Goal: Task Accomplishment & Management: Use online tool/utility

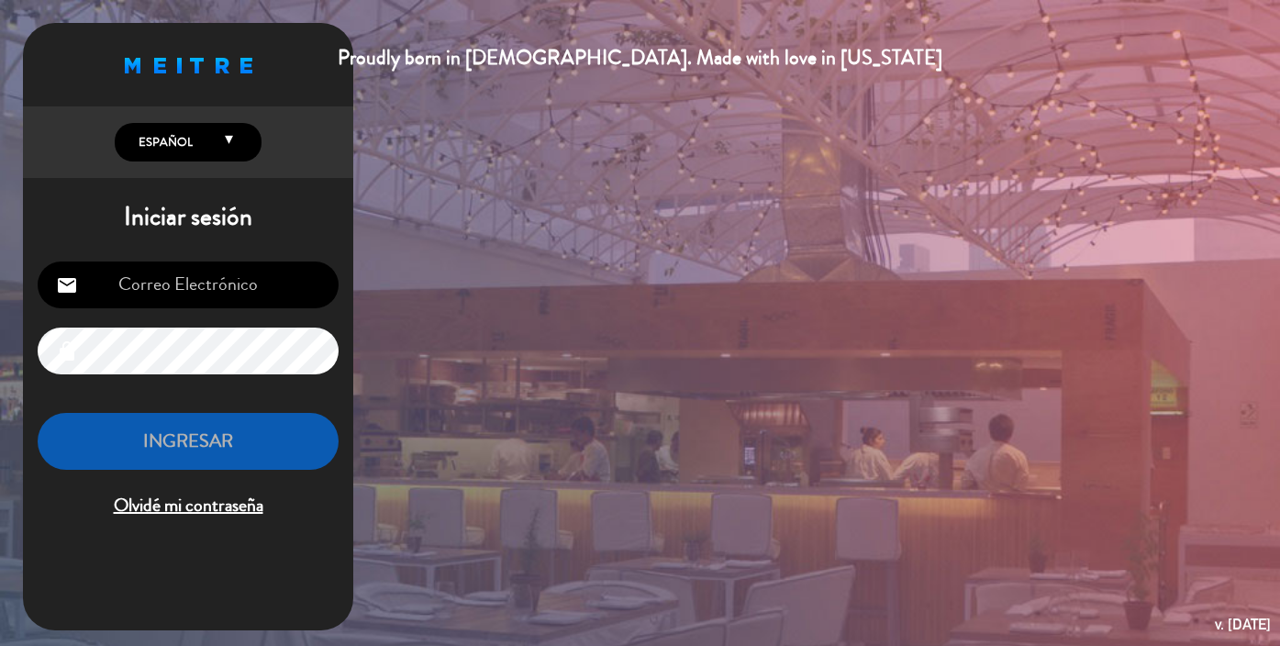
click at [176, 293] on input "email" at bounding box center [188, 285] width 301 height 47
click at [204, 290] on input "email" at bounding box center [188, 285] width 301 height 47
type input "[EMAIL_ADDRESS][DOMAIN_NAME]"
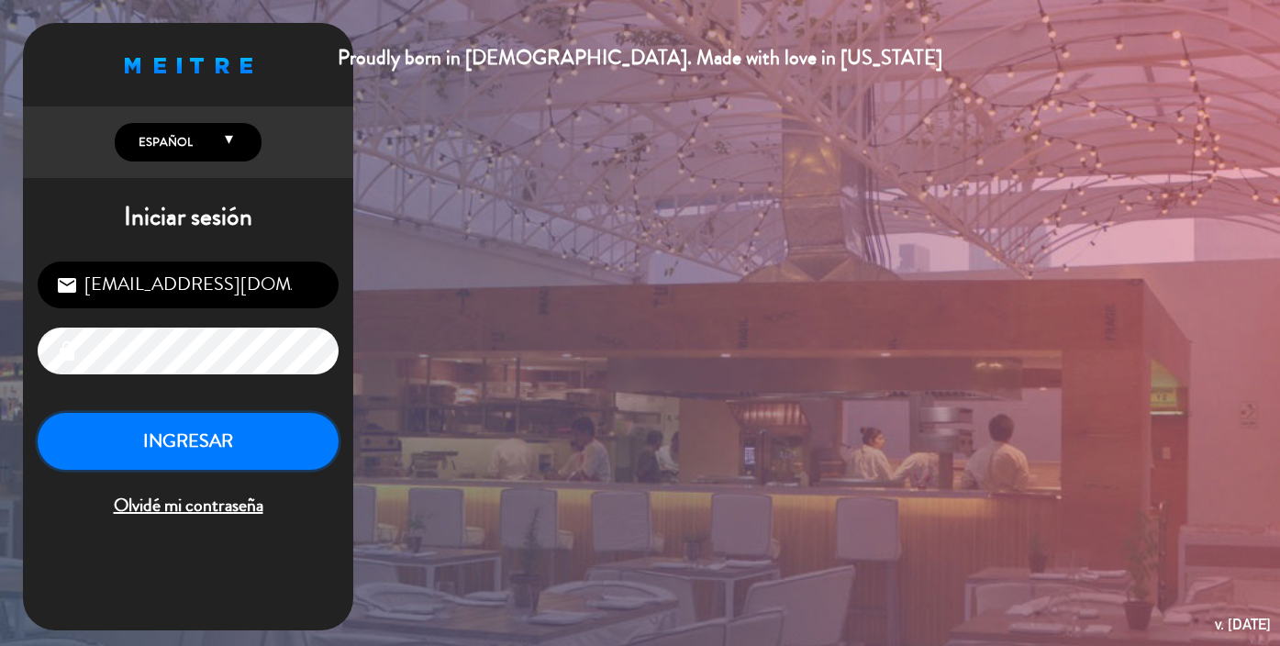
click at [207, 435] on button "INGRESAR" at bounding box center [188, 442] width 301 height 58
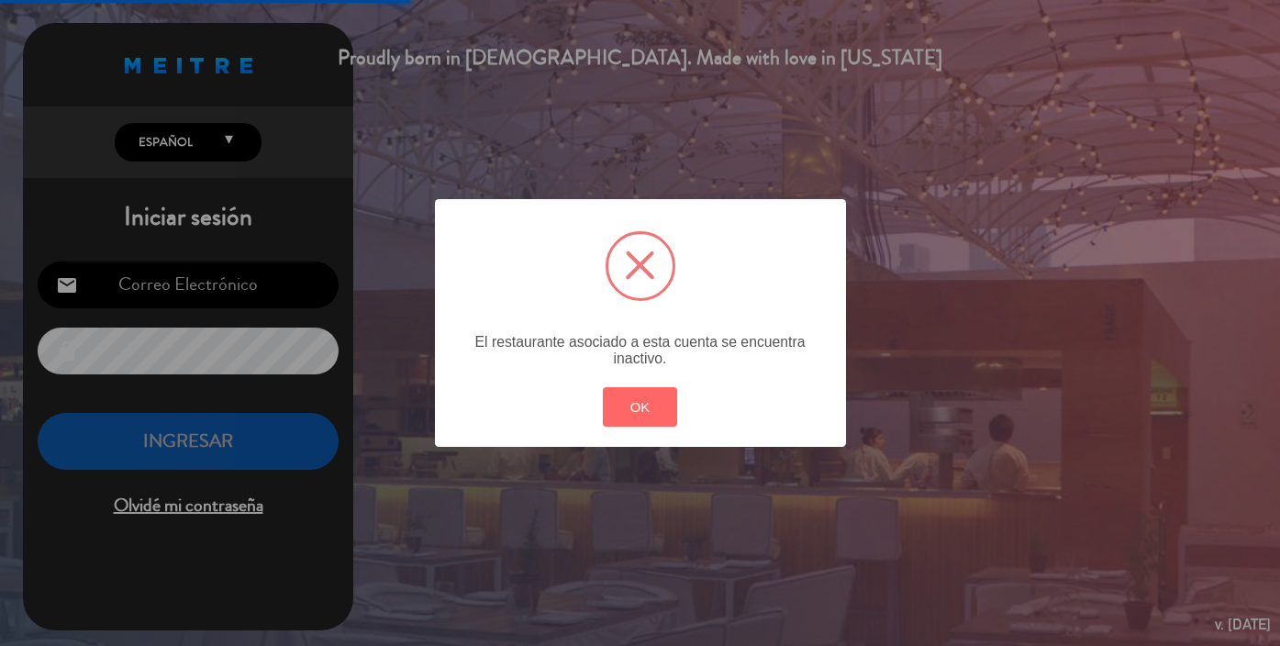
type input "[EMAIL_ADDRESS][DOMAIN_NAME]"
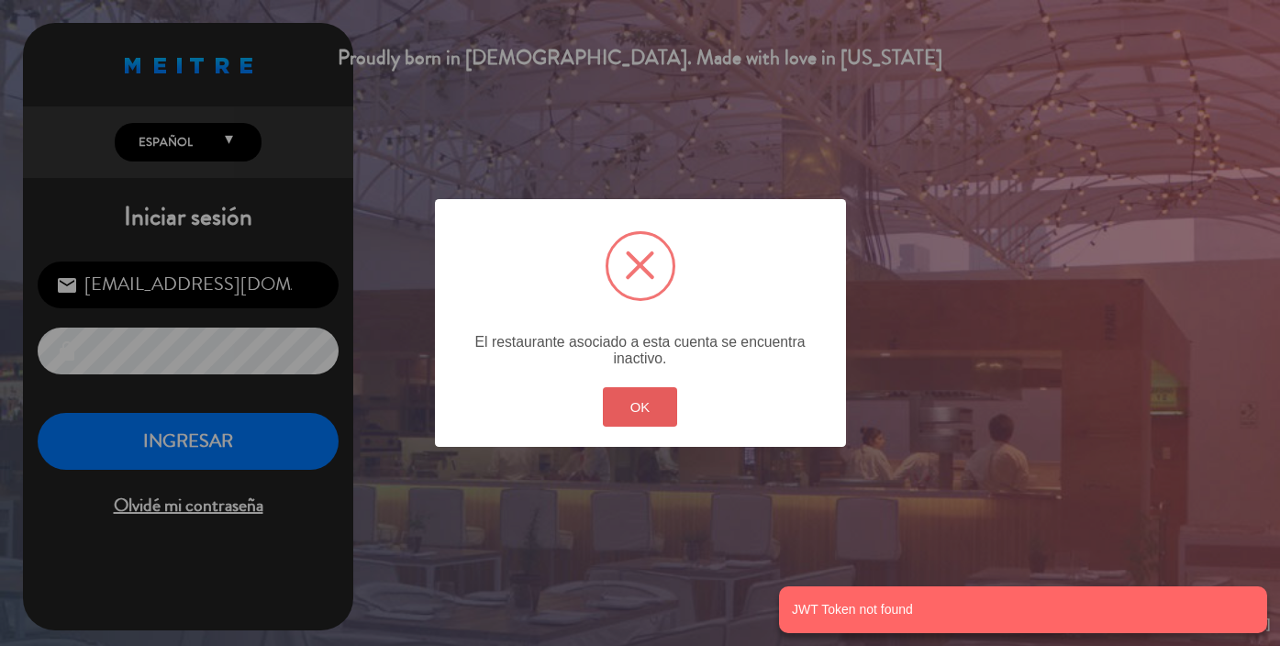
click at [630, 387] on button "OK" at bounding box center [640, 406] width 74 height 39
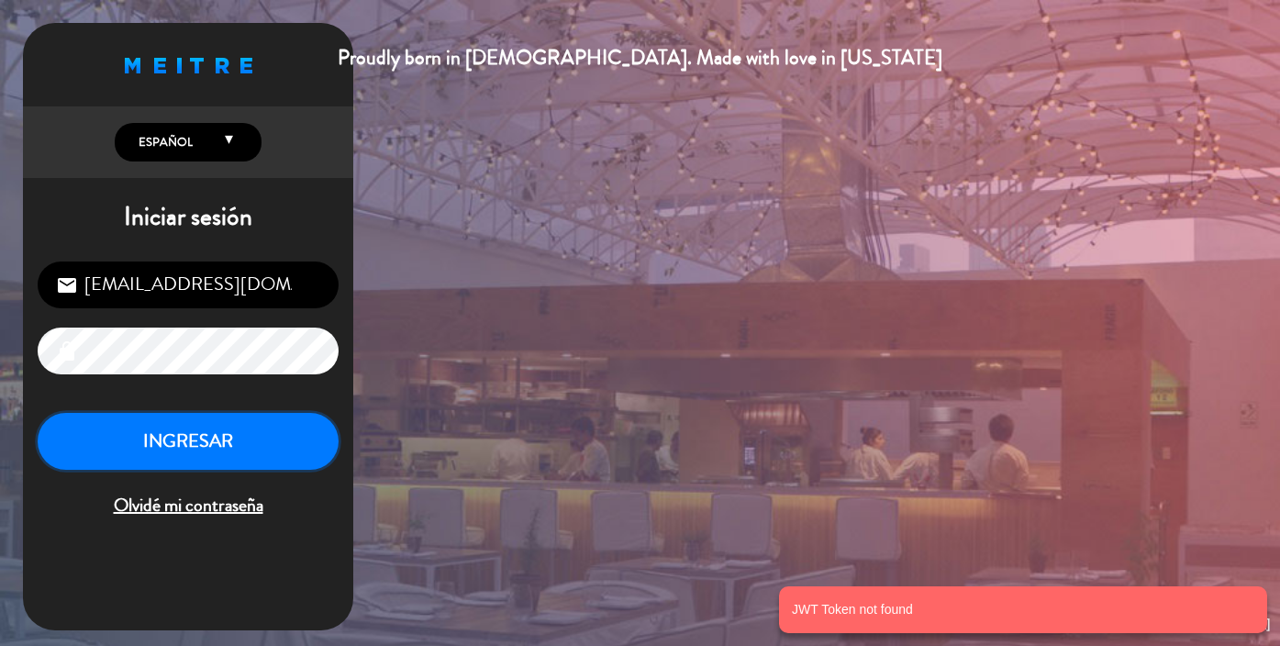
click at [178, 449] on button "INGRESAR" at bounding box center [188, 442] width 301 height 58
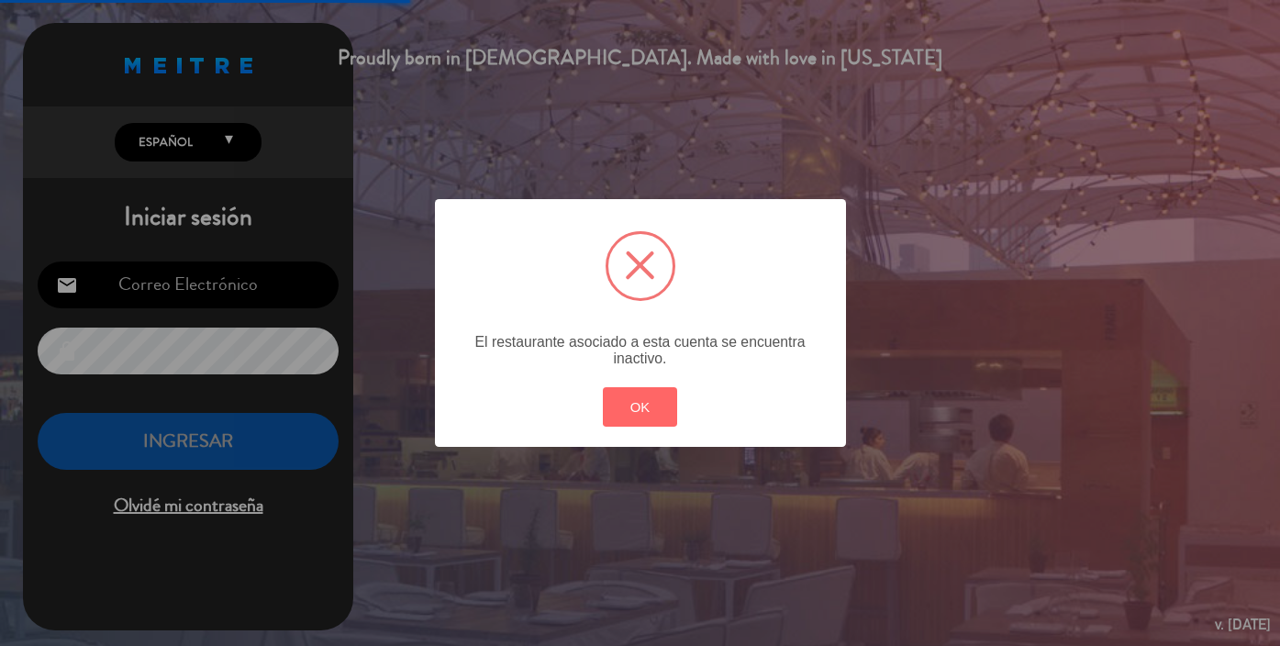
type input "[EMAIL_ADDRESS][DOMAIN_NAME]"
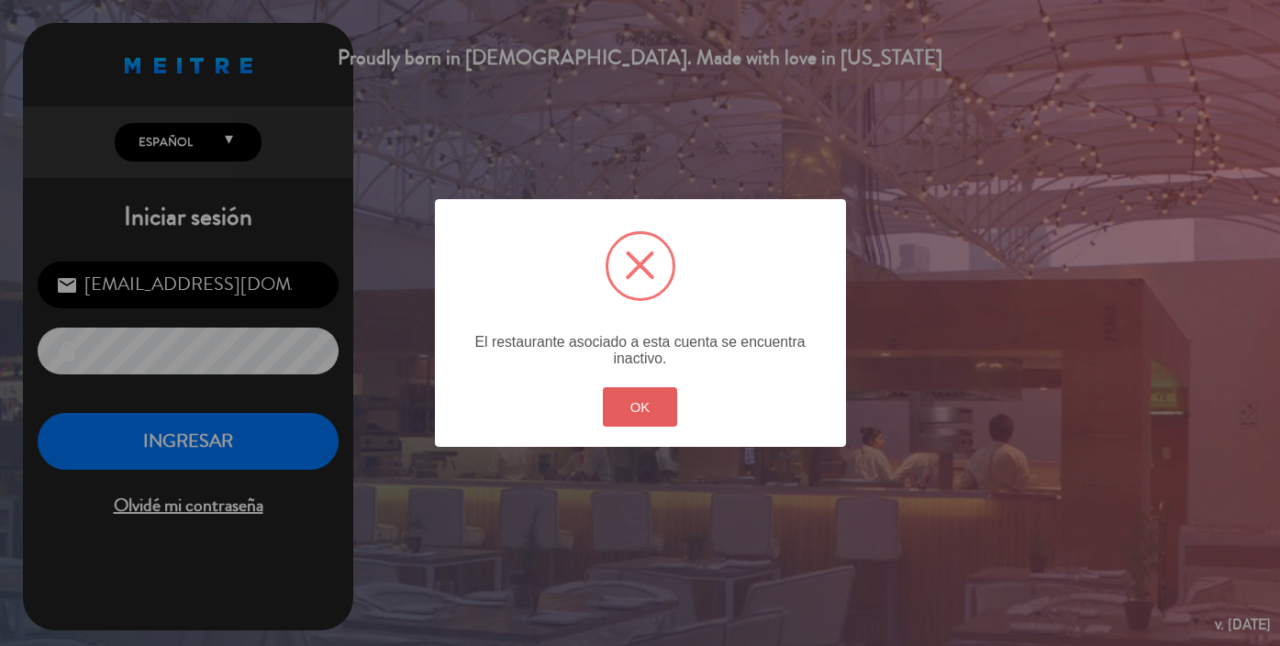
click at [637, 401] on button "OK" at bounding box center [640, 406] width 74 height 39
